Goal: Task Accomplishment & Management: Use online tool/utility

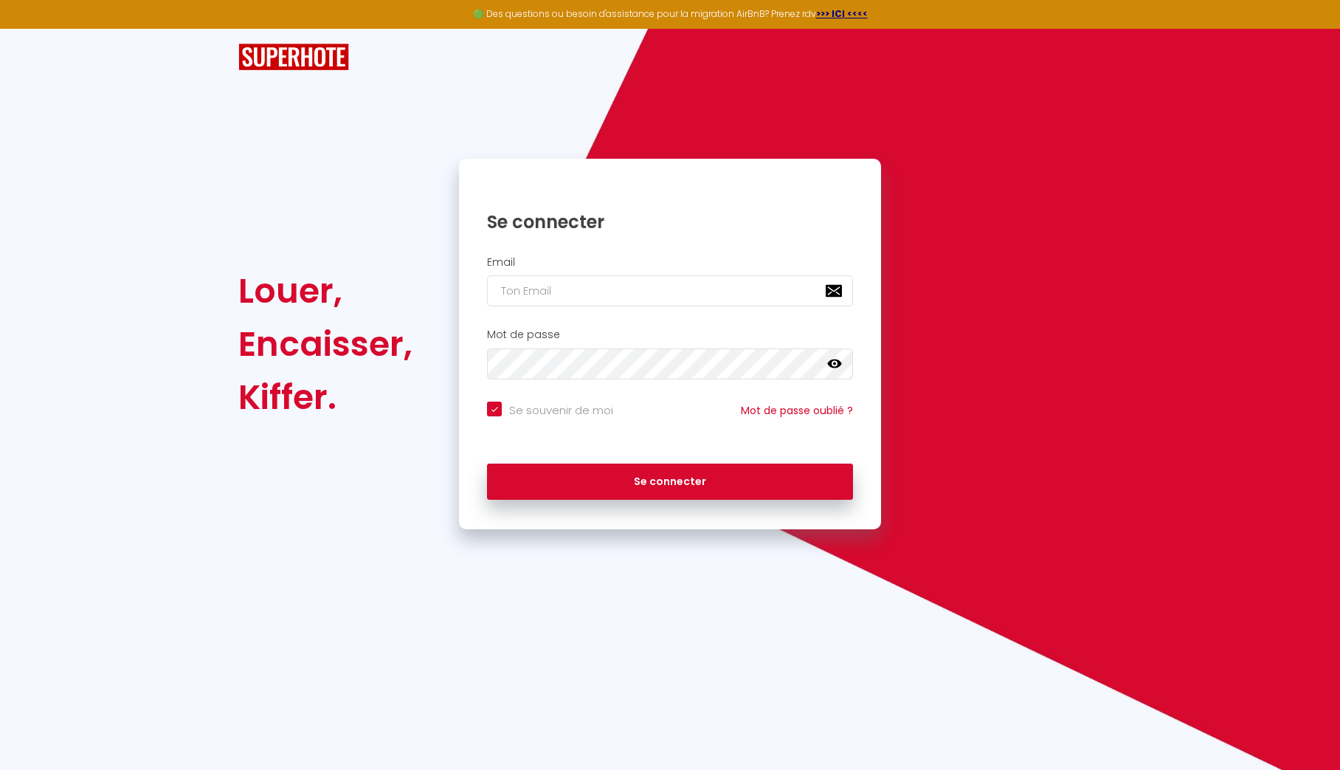
click at [0, 769] on nordpass-portal at bounding box center [0, 770] width 0 height 0
type input "[PERSON_NAME][EMAIL_ADDRESS][PERSON_NAME][DOMAIN_NAME]"
checkbox input "true"
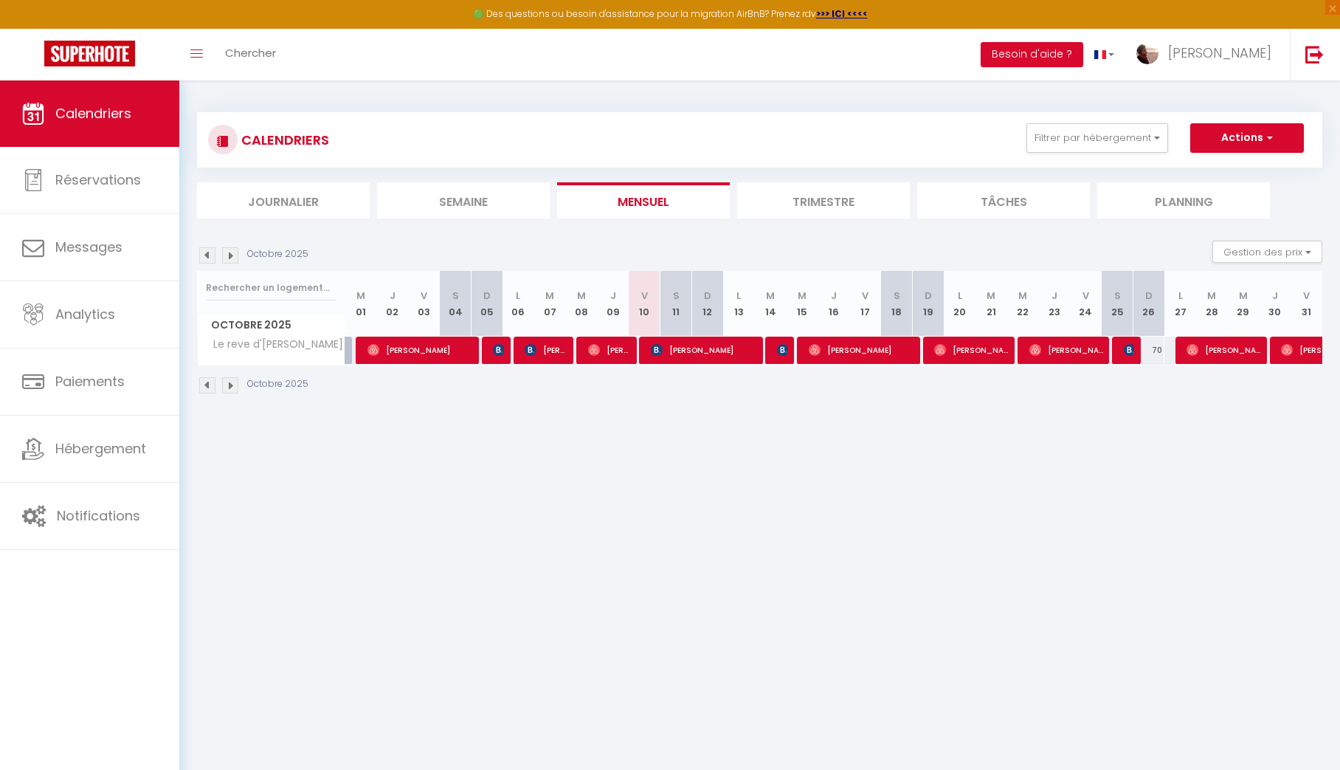
click at [212, 385] on img at bounding box center [207, 385] width 16 height 16
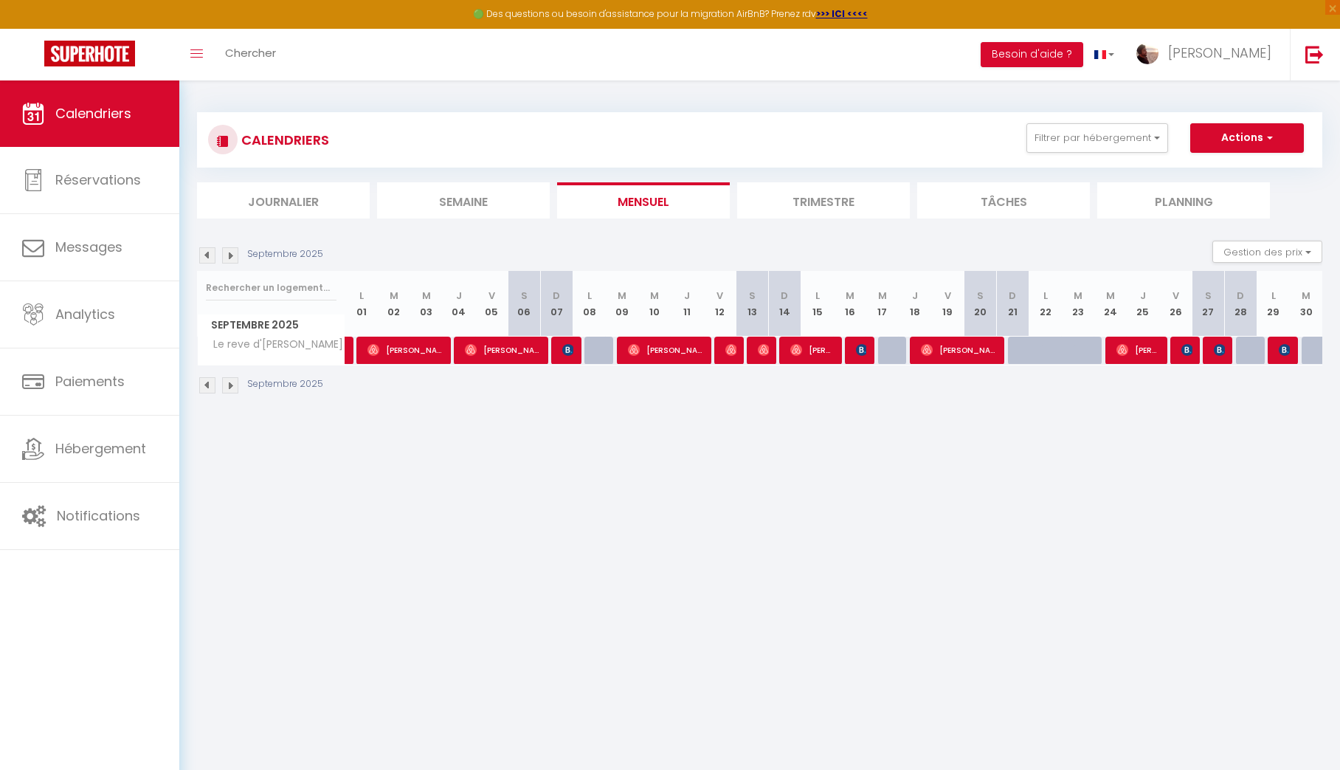
click at [232, 385] on img at bounding box center [230, 385] width 16 height 16
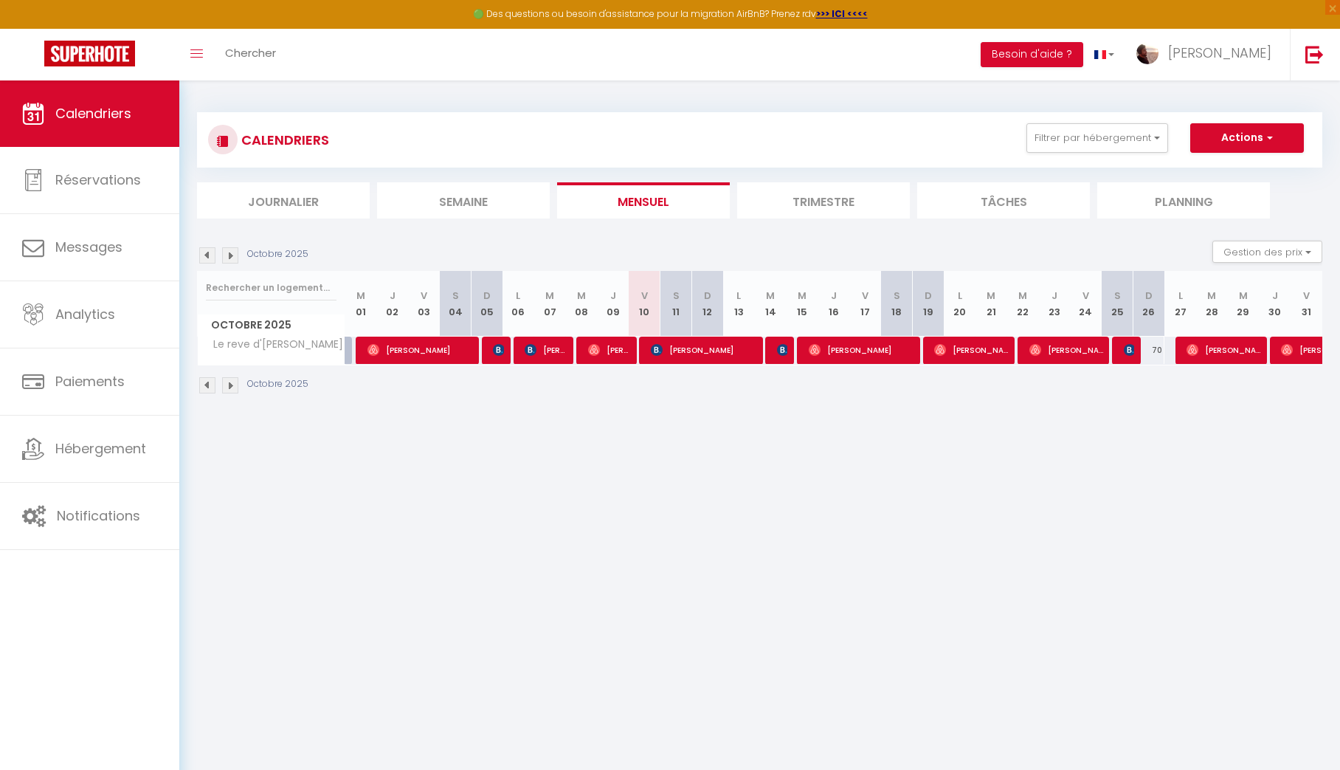
click at [232, 385] on img at bounding box center [230, 385] width 16 height 16
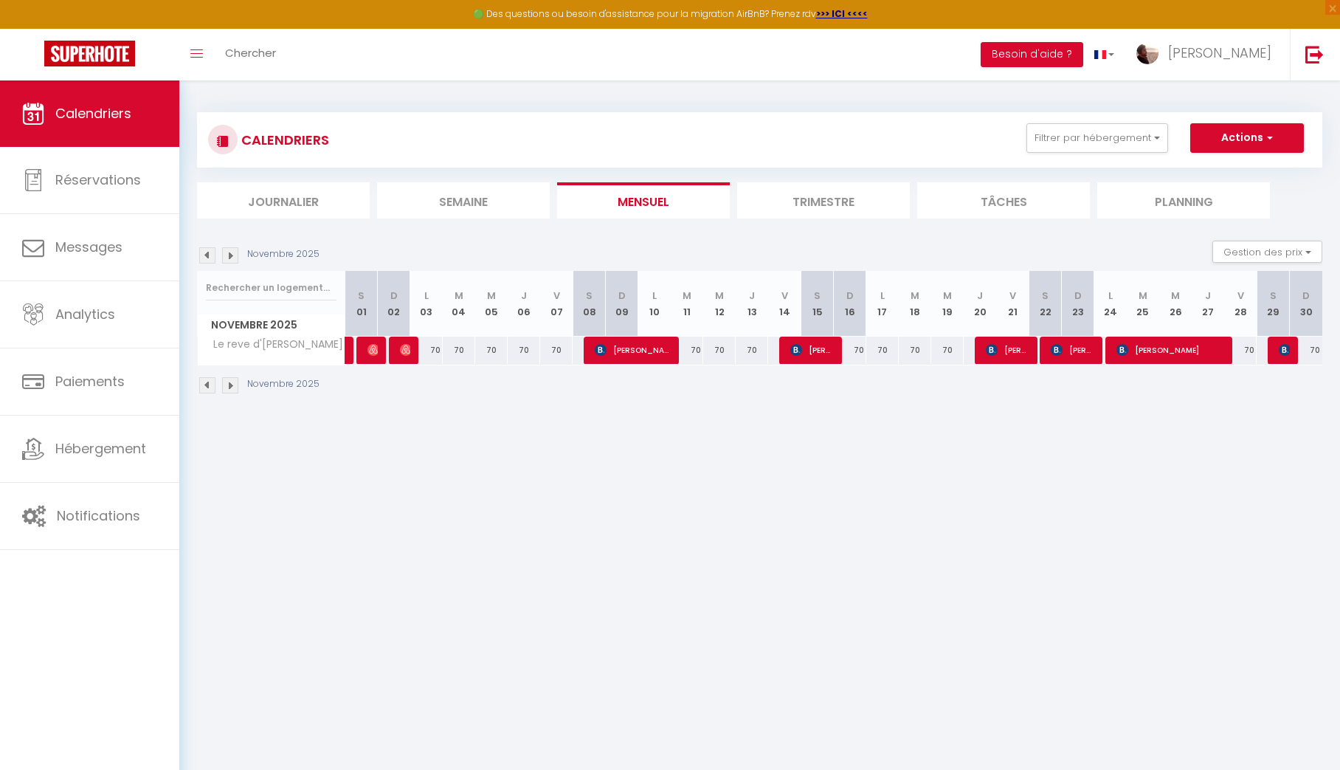
click at [224, 390] on img at bounding box center [230, 385] width 16 height 16
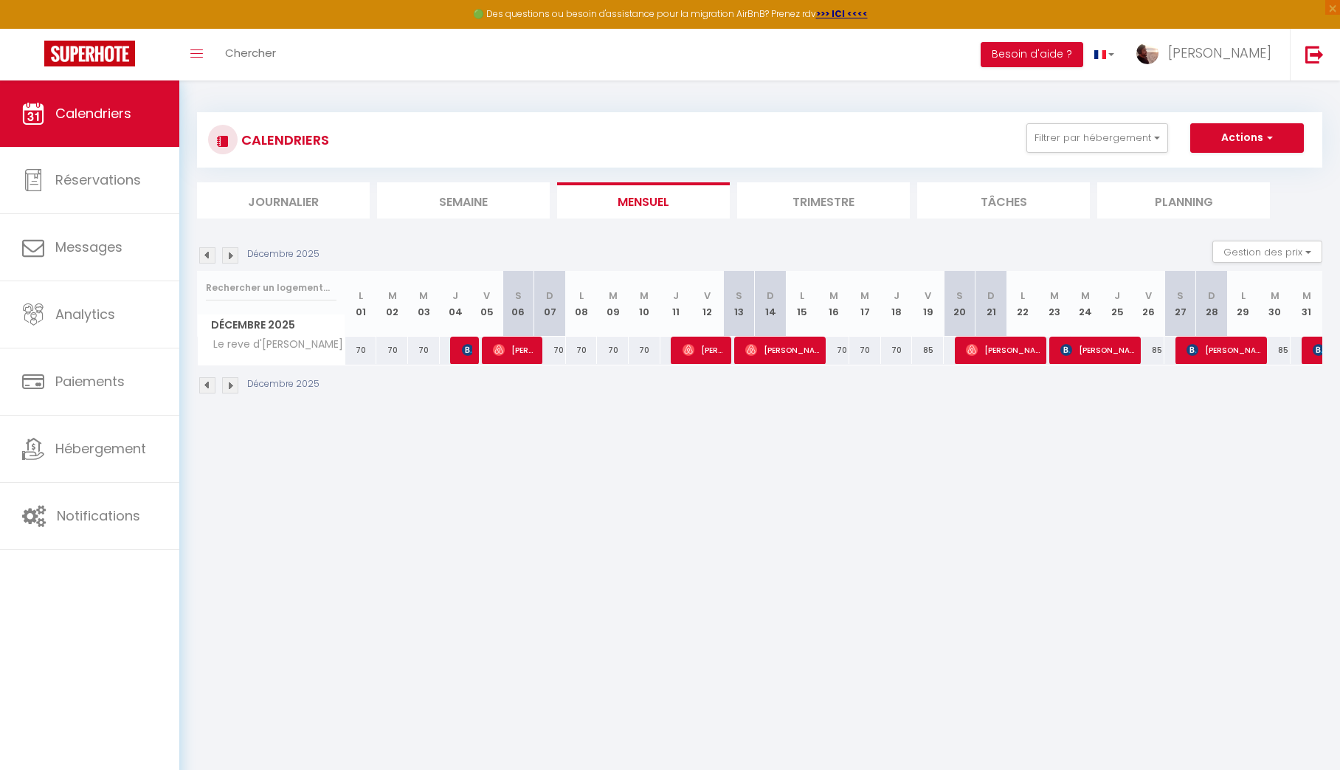
click at [224, 390] on img at bounding box center [230, 385] width 16 height 16
